Goal: Navigation & Orientation: Find specific page/section

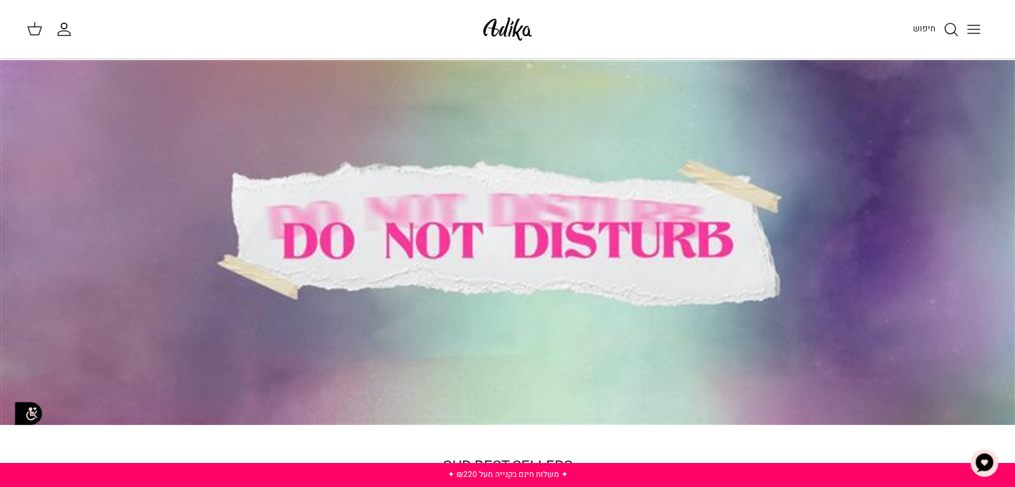
click at [974, 38] on button "Toggle menu" at bounding box center [973, 29] width 29 height 29
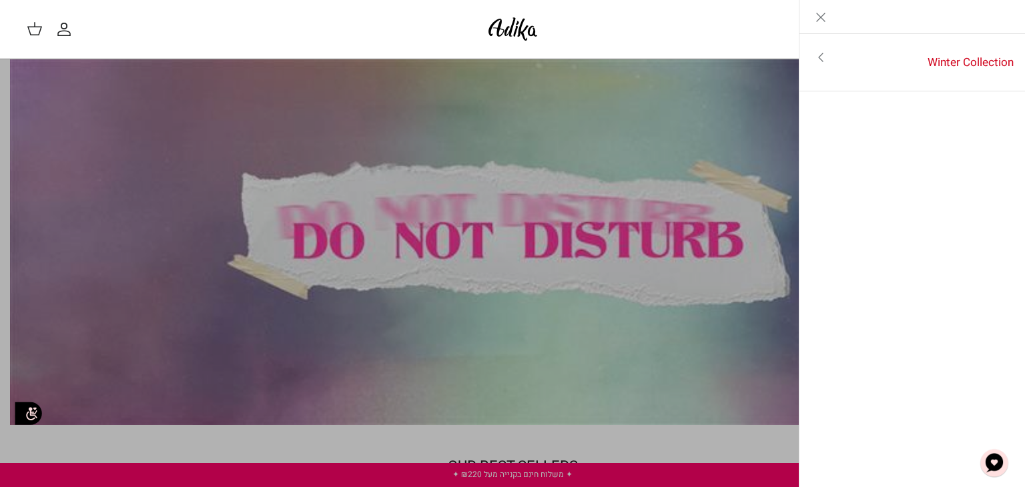
click at [822, 62] on icon "Toggle menu" at bounding box center [821, 57] width 16 height 16
click at [966, 61] on link "לכל הפריטים" at bounding box center [912, 58] width 213 height 33
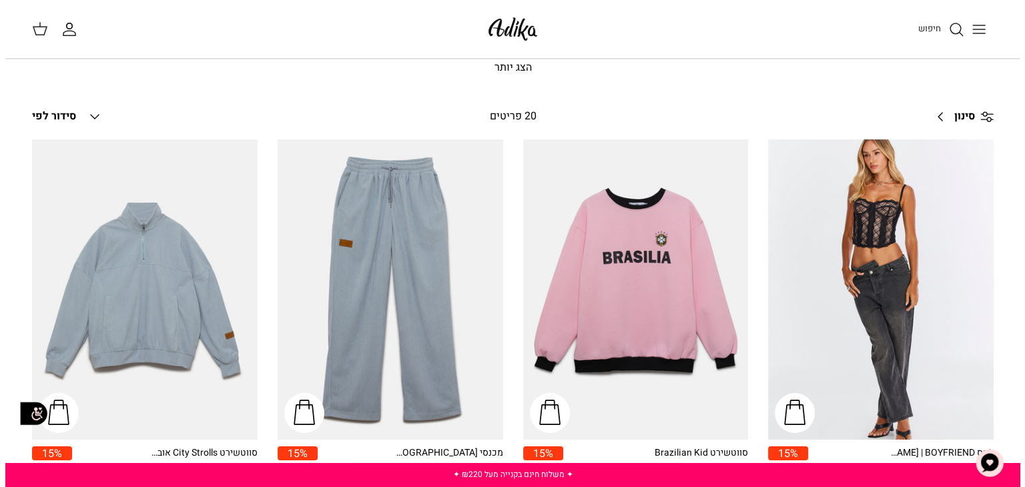
scroll to position [63, 0]
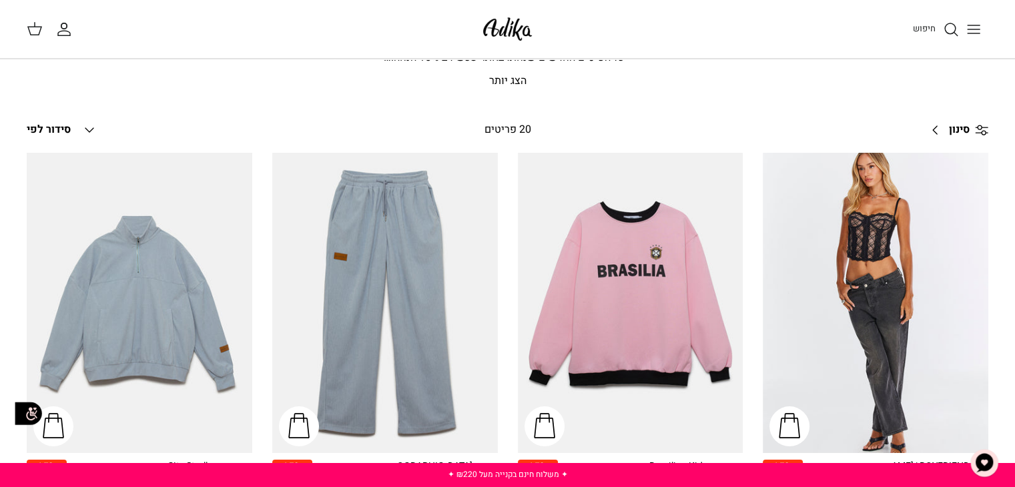
click at [982, 26] on button "Toggle menu" at bounding box center [973, 29] width 29 height 29
